Goal: Find specific page/section: Find specific page/section

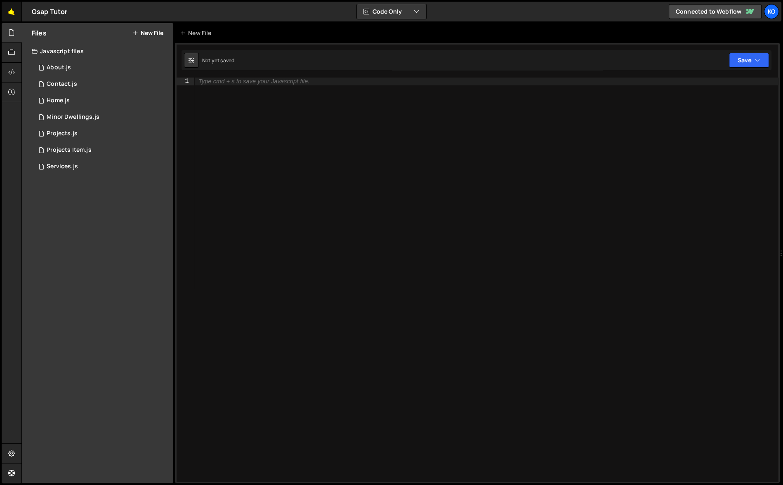
click at [13, 15] on link "🤙" at bounding box center [12, 12] width 20 height 20
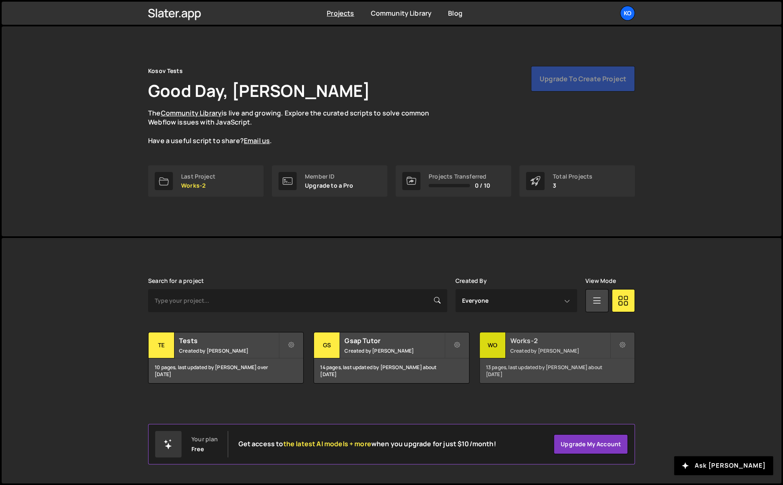
click at [575, 372] on div "13 pages, last updated by Oleksii Kosov about 1 year ago" at bounding box center [557, 371] width 155 height 25
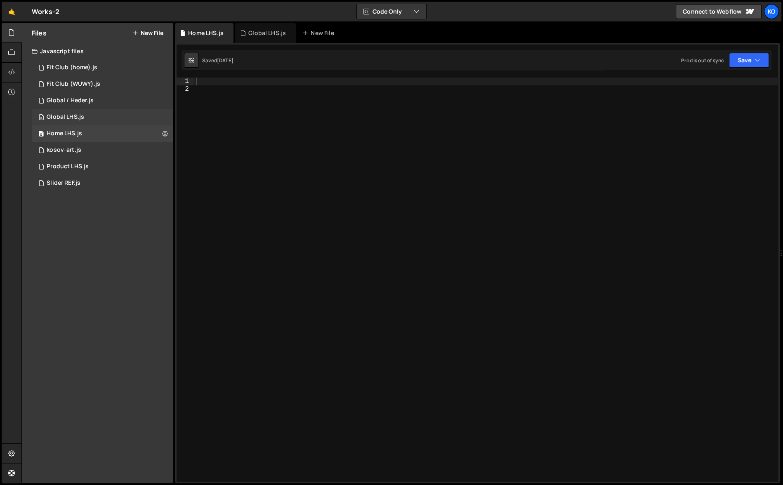
click at [61, 113] on div "0 Global LHS.js 0" at bounding box center [103, 117] width 142 height 17
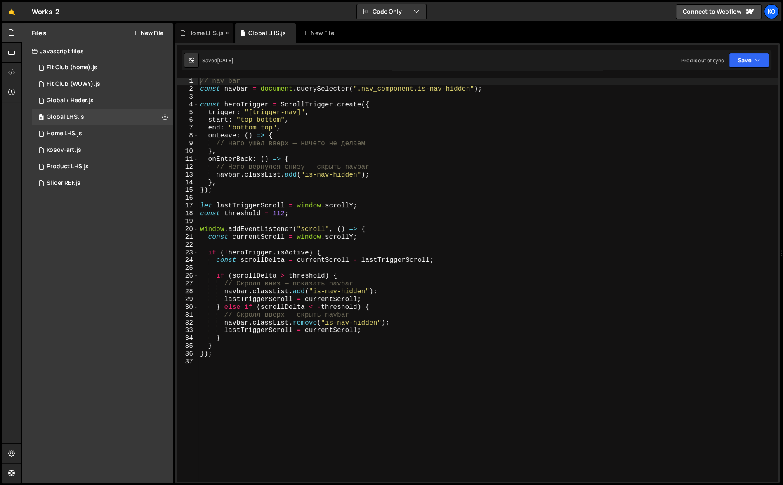
click at [195, 31] on div "Home LHS.js" at bounding box center [205, 33] width 35 height 8
